Goal: Task Accomplishment & Management: Use online tool/utility

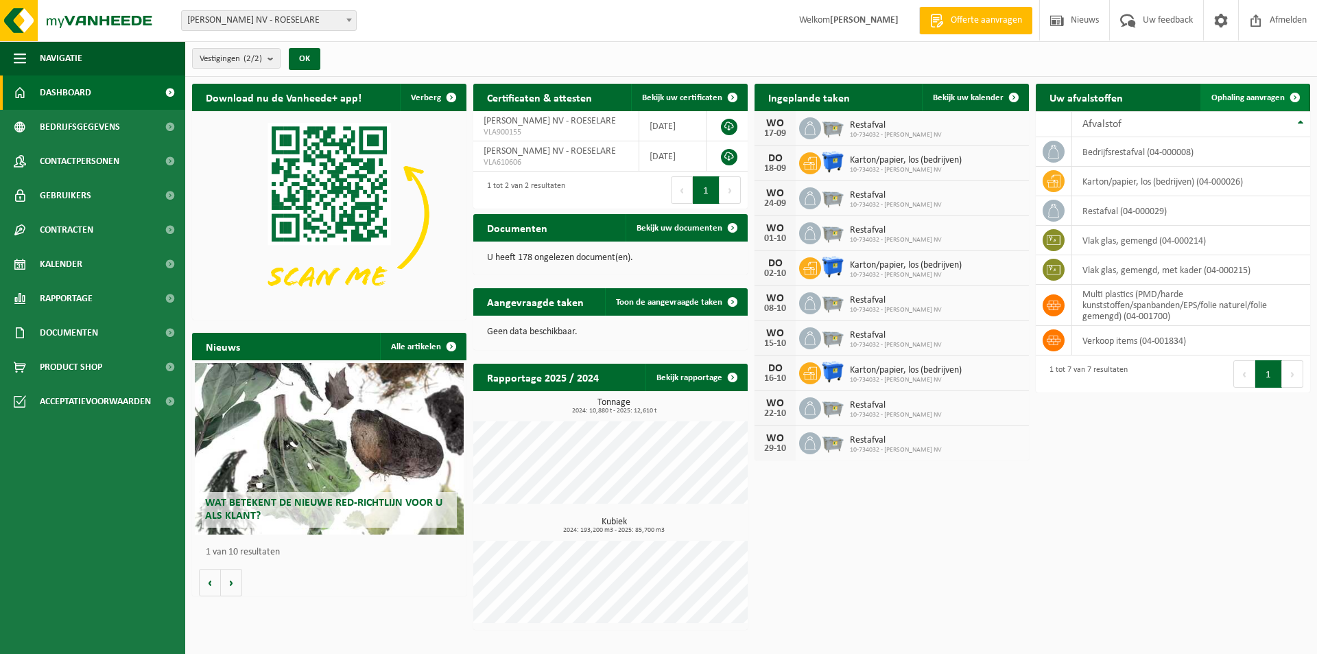
click at [1271, 95] on span "Ophaling aanvragen" at bounding box center [1247, 97] width 73 height 9
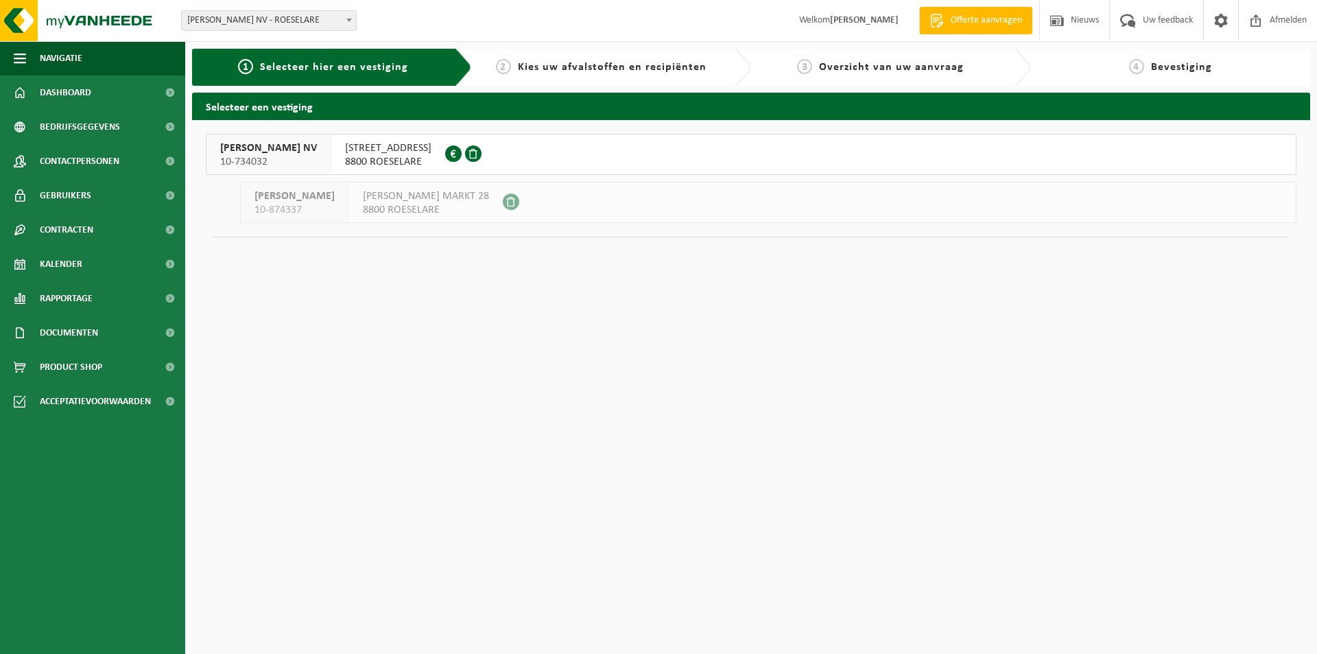
click at [503, 198] on span at bounding box center [511, 201] width 16 height 16
drag, startPoint x: 252, startPoint y: 209, endPoint x: 259, endPoint y: 202, distance: 9.7
click at [254, 206] on div "BERTELOOT LUCIEN 10-874337" at bounding box center [295, 202] width 108 height 40
click at [263, 198] on span "BERTELOOT LUCIEN" at bounding box center [295, 196] width 80 height 14
click at [369, 145] on span "KAZANDSTRAAT 55" at bounding box center [388, 148] width 86 height 14
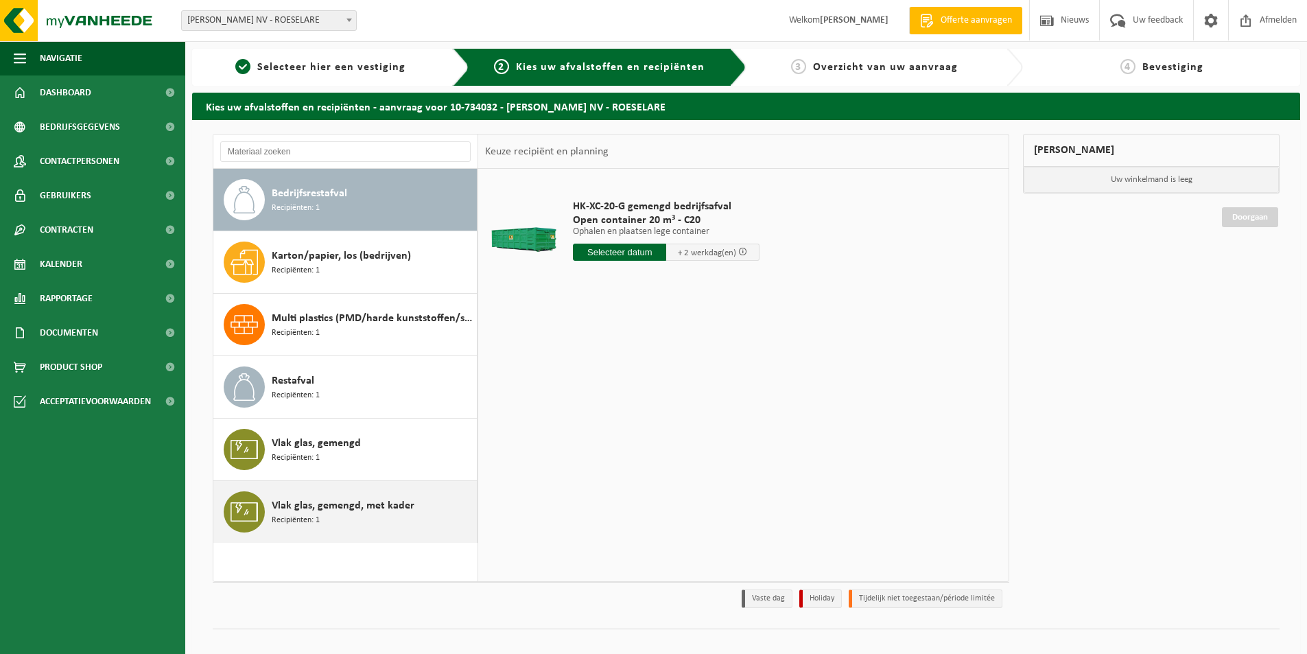
click at [288, 517] on span "Recipiënten: 1" at bounding box center [296, 520] width 48 height 13
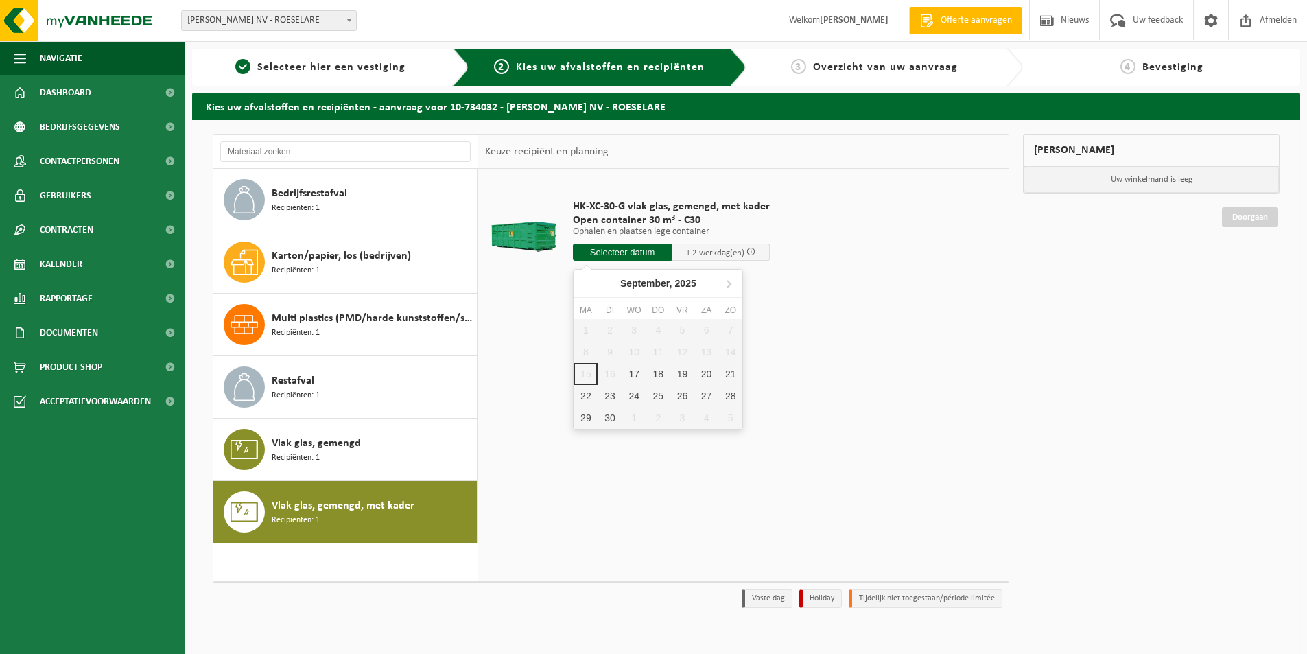
click at [650, 251] on input "text" at bounding box center [622, 252] width 99 height 17
click at [634, 375] on div "17" at bounding box center [634, 374] width 24 height 22
type input "Van 2025-09-17"
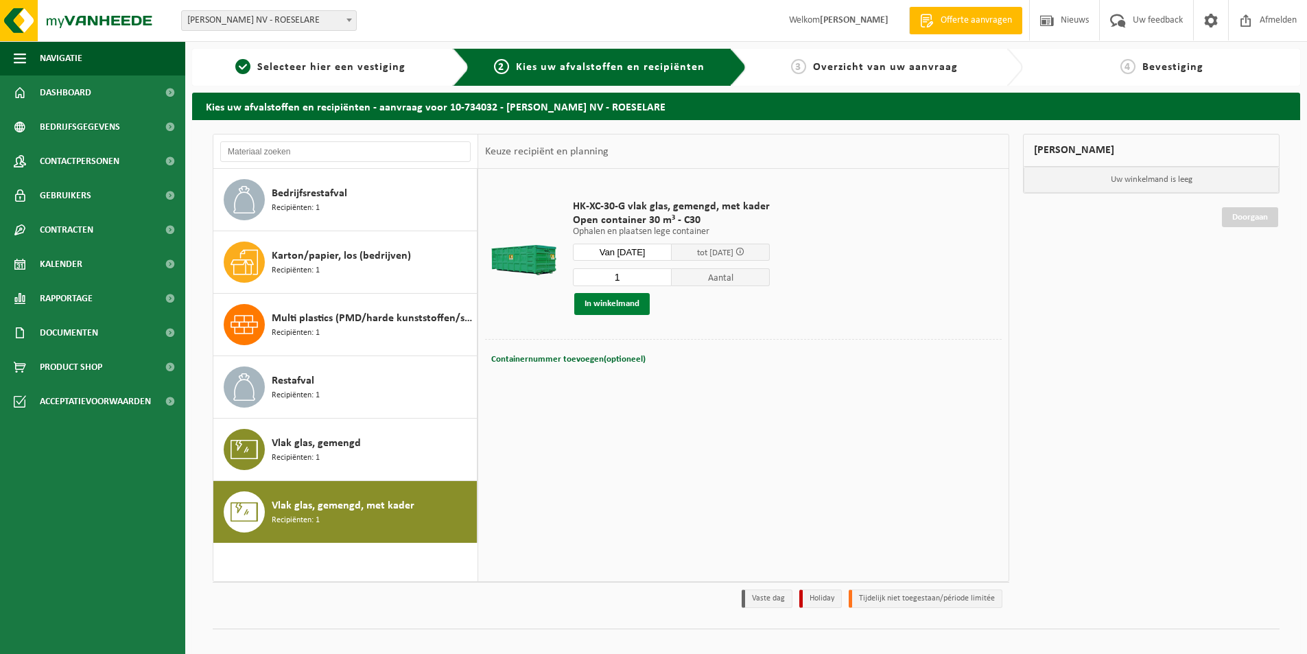
click at [612, 305] on button "In winkelmand" at bounding box center [611, 304] width 75 height 22
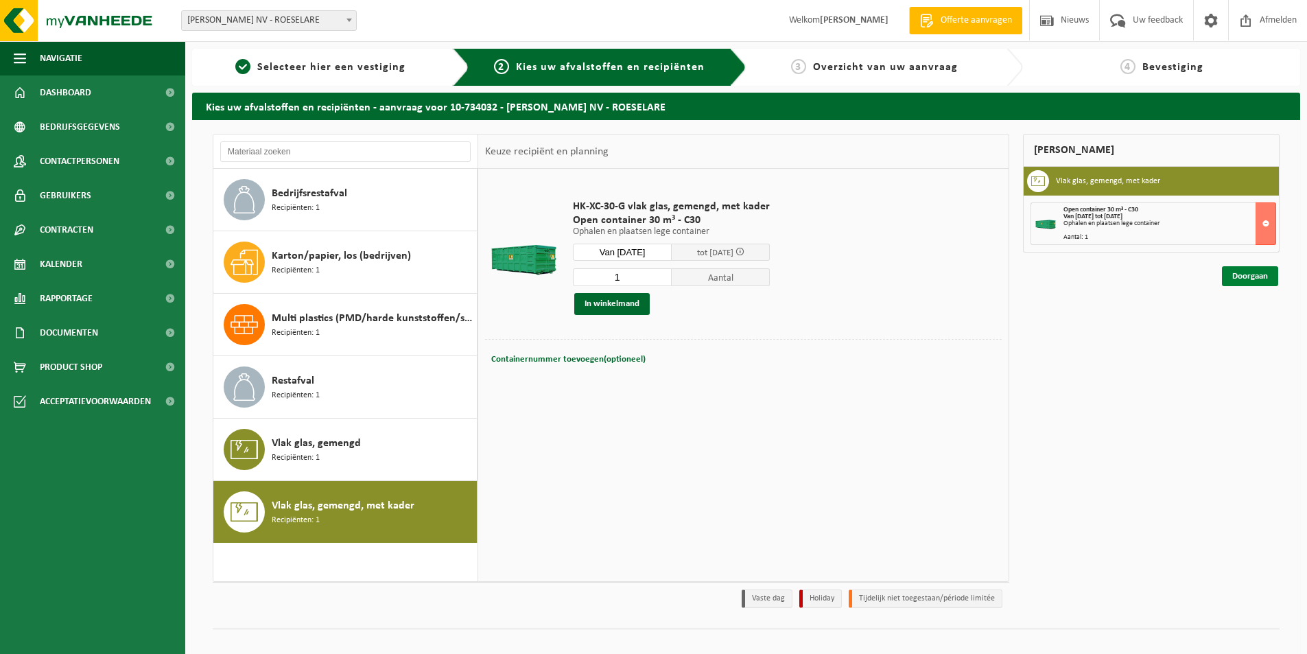
click at [1244, 279] on link "Doorgaan" at bounding box center [1250, 276] width 56 height 20
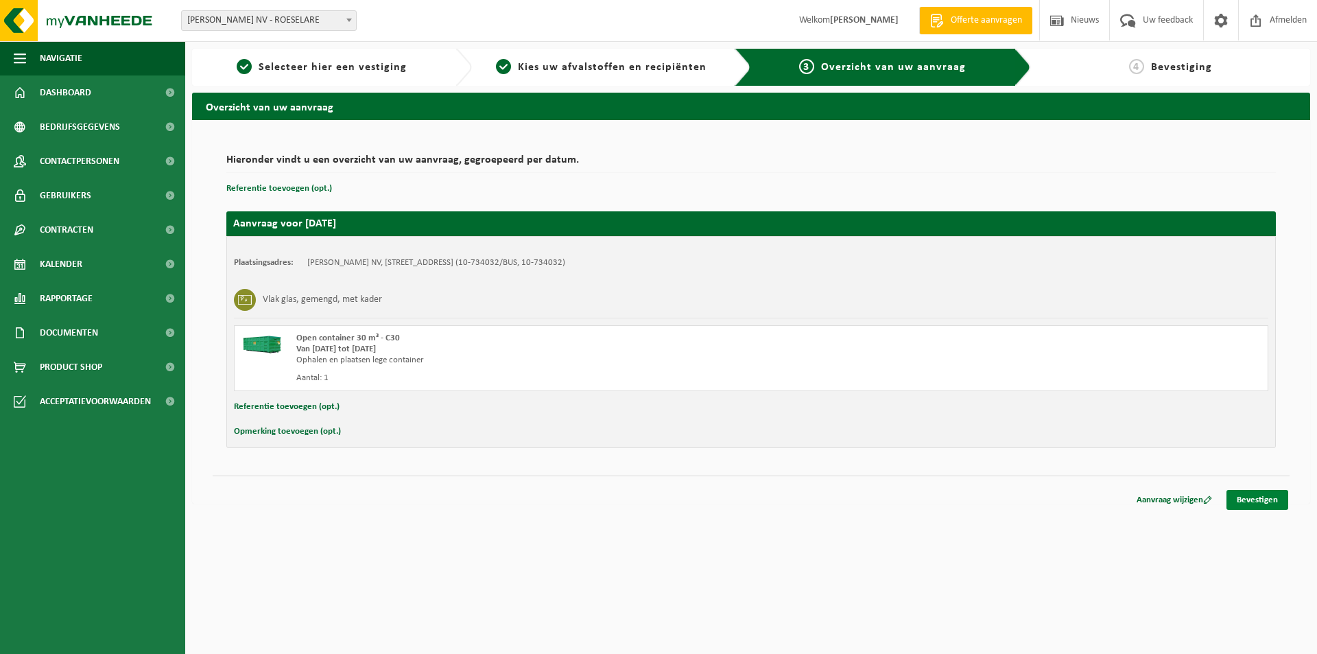
click at [1241, 497] on link "Bevestigen" at bounding box center [1258, 500] width 62 height 20
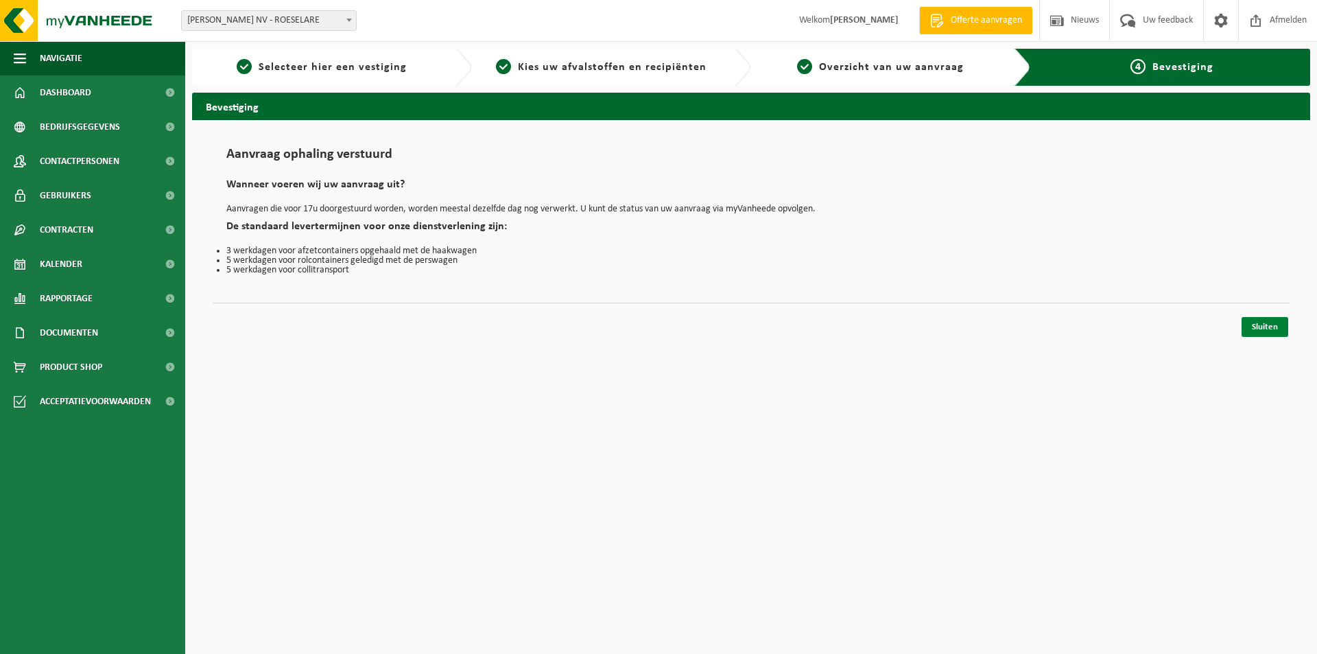
click at [1260, 329] on link "Sluiten" at bounding box center [1265, 327] width 47 height 20
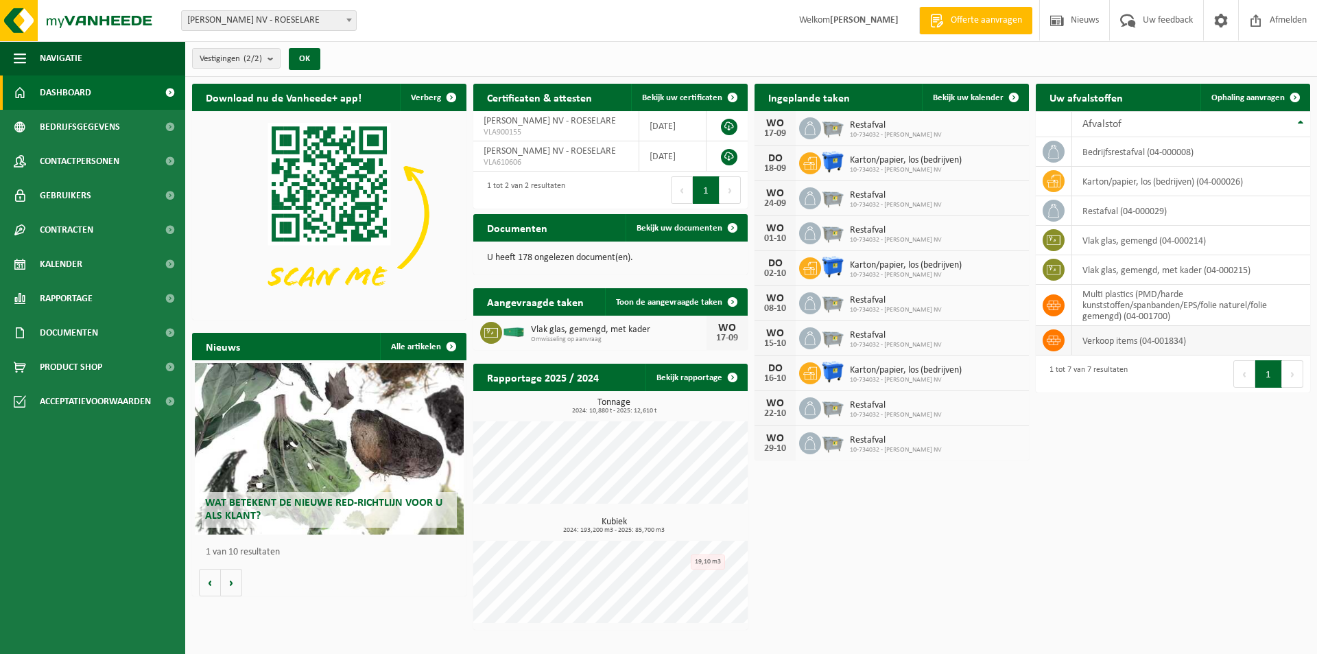
click at [1050, 341] on icon at bounding box center [1054, 340] width 14 height 10
click at [1130, 342] on td "verkoop items (04-001834)" at bounding box center [1191, 340] width 238 height 29
click at [1050, 340] on icon at bounding box center [1054, 340] width 14 height 14
click at [60, 365] on span "Product Shop" at bounding box center [71, 367] width 62 height 34
